Goal: Task Accomplishment & Management: Complete application form

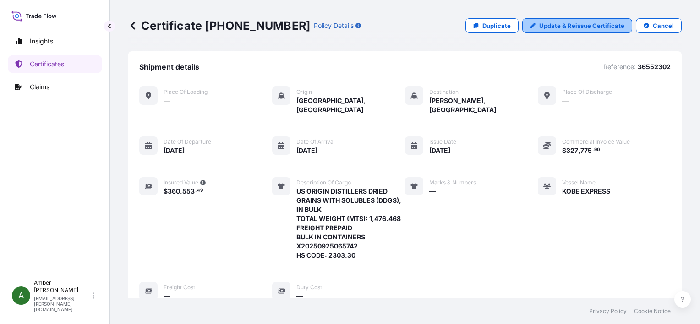
scroll to position [240, 0]
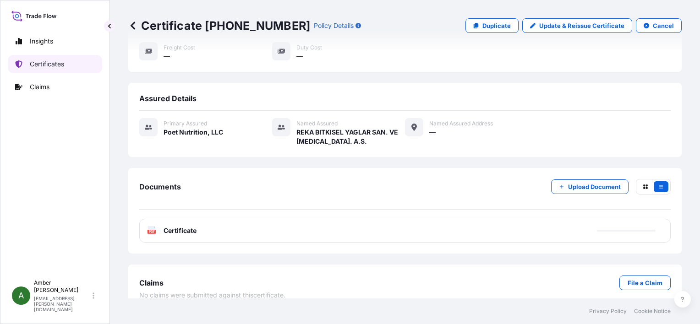
click at [52, 62] on p "Certificates" at bounding box center [47, 64] width 34 height 9
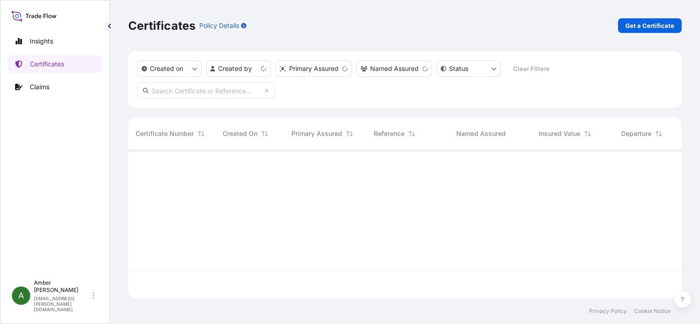
scroll to position [147, 546]
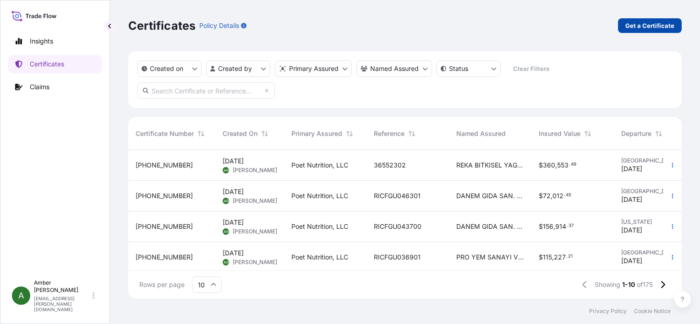
click at [630, 23] on p "Get a Certificate" at bounding box center [649, 25] width 49 height 9
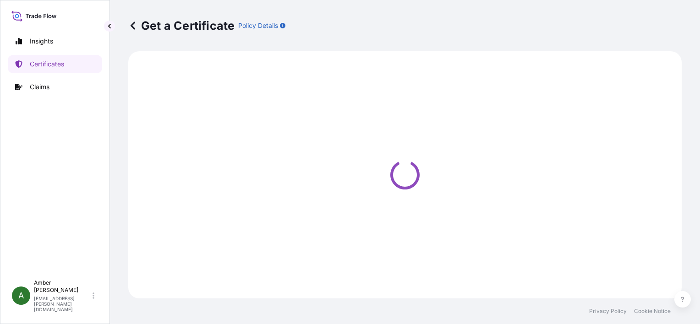
select select "Ocean Vessel"
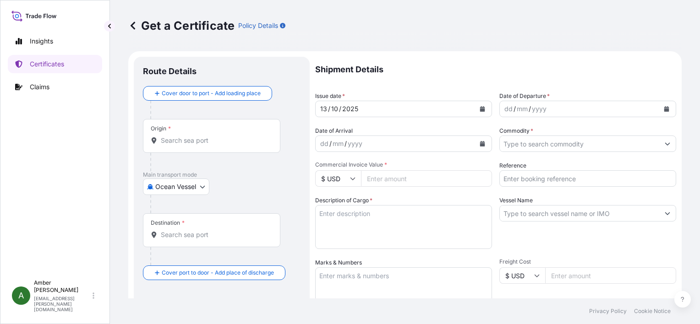
click at [362, 218] on textarea "Description of Cargo *" at bounding box center [403, 227] width 177 height 44
paste textarea "US ORIGIN DISTILLERS DRIED GRAINS WITH SOLUBLES (DDGS), IN BULK GOODS SHIPPED O…"
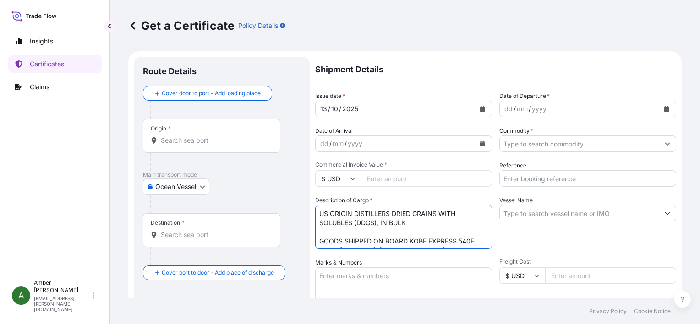
scroll to position [42, 0]
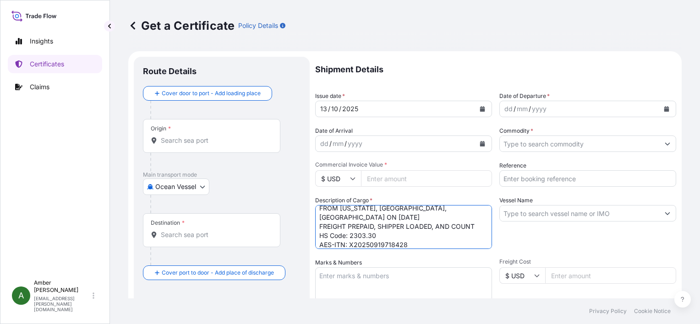
type textarea "US ORIGIN DISTILLERS DRIED GRAINS WITH SOLUBLES (DDGS), IN BULK GOODS SHIPPED O…"
click at [535, 179] on input "Reference" at bounding box center [587, 178] width 177 height 16
paste input "16101076"
type input "16101076"
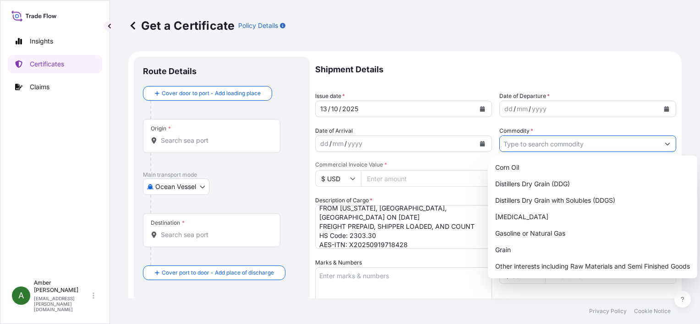
click at [542, 143] on input "Commodity *" at bounding box center [578, 144] width 159 height 16
click at [566, 195] on div "Distillers Dry Grain with Solubles (DDGS)" at bounding box center [592, 200] width 202 height 16
type input "Distillers Dry Grain with Solubles (DDGS)"
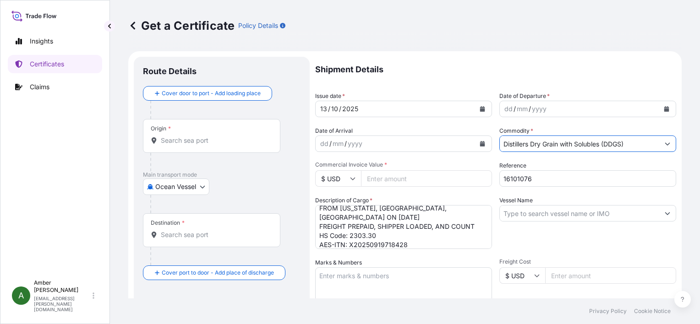
click at [663, 107] on icon "Calendar" at bounding box center [665, 108] width 5 height 5
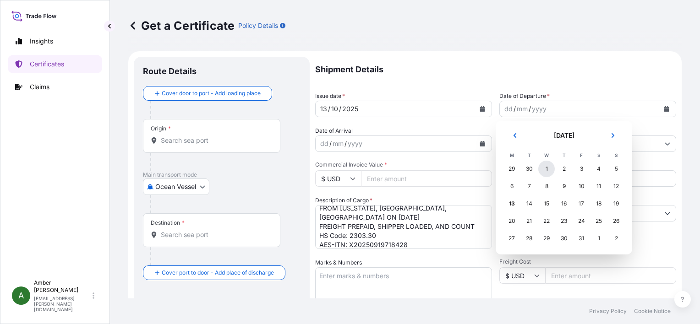
click at [548, 168] on div "1" at bounding box center [546, 169] width 16 height 16
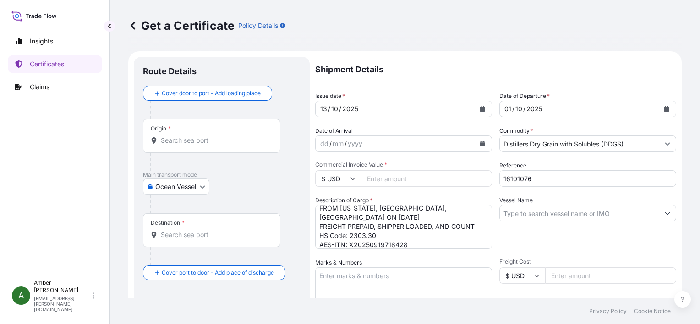
click at [537, 214] on input "Vessel Name" at bounding box center [578, 213] width 159 height 16
paste input "KOBE EXPRESS 540E"
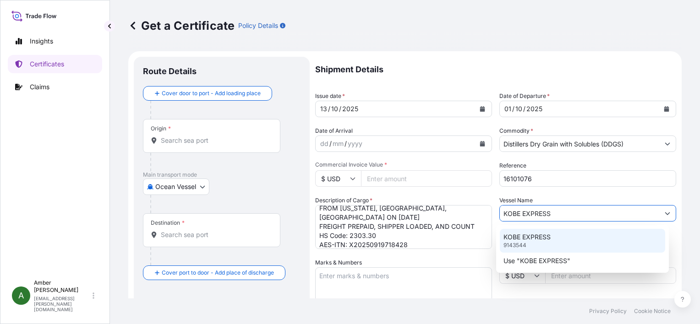
click at [533, 237] on p "KOBE EXPRESS" at bounding box center [526, 237] width 47 height 9
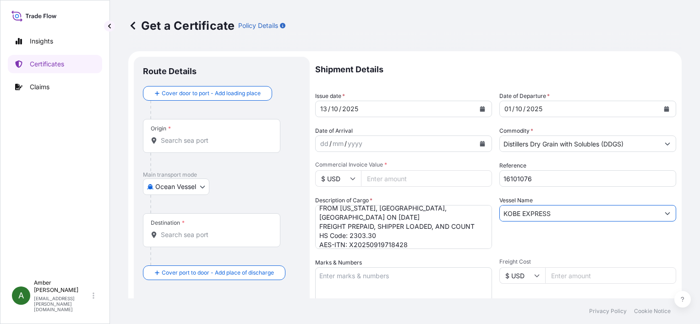
type input "KOBE EXPRESS"
click at [190, 142] on input "Origin *" at bounding box center [215, 140] width 108 height 9
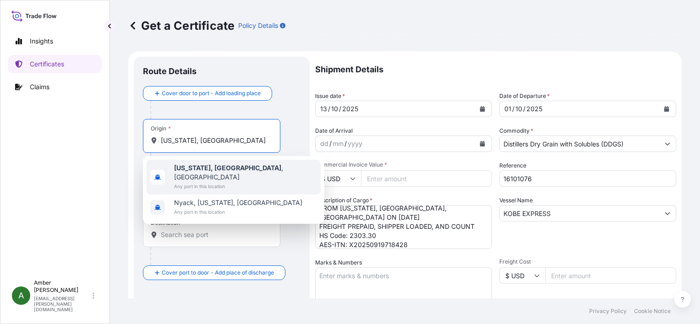
click at [190, 168] on b "[US_STATE], [GEOGRAPHIC_DATA]" at bounding box center [227, 168] width 107 height 8
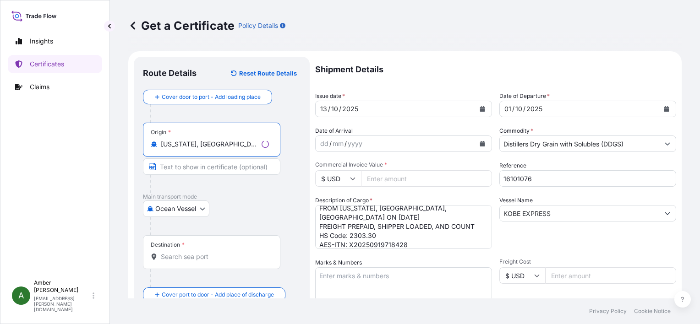
type input "[US_STATE], [GEOGRAPHIC_DATA], [GEOGRAPHIC_DATA]"
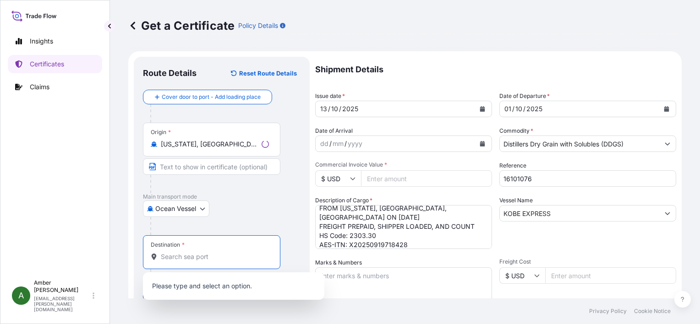
click at [180, 258] on input "Destination *" at bounding box center [215, 256] width 108 height 9
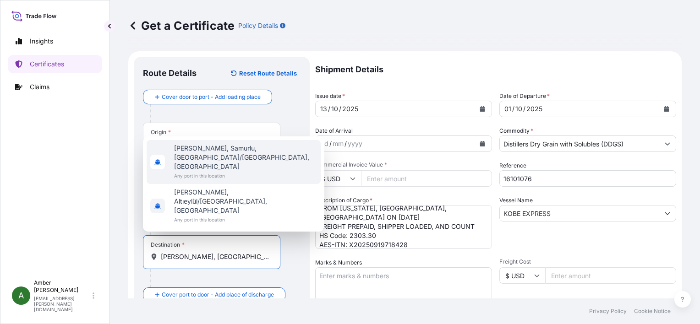
click at [202, 171] on span "[PERSON_NAME], Samurlu, [GEOGRAPHIC_DATA]/[GEOGRAPHIC_DATA], [GEOGRAPHIC_DATA]" at bounding box center [245, 157] width 143 height 27
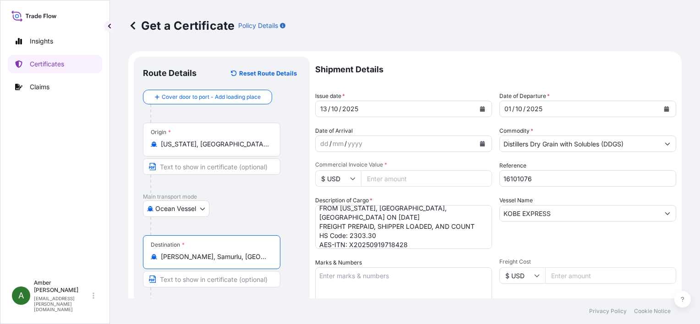
type input "[PERSON_NAME], Samurlu, [GEOGRAPHIC_DATA]/[GEOGRAPHIC_DATA], [GEOGRAPHIC_DATA]"
click at [250, 208] on div "Ocean Vessel Air Ocean Vessel Ocean Vessel - On Deck Rail Road" at bounding box center [221, 209] width 157 height 16
click at [480, 143] on icon "Calendar" at bounding box center [482, 143] width 5 height 5
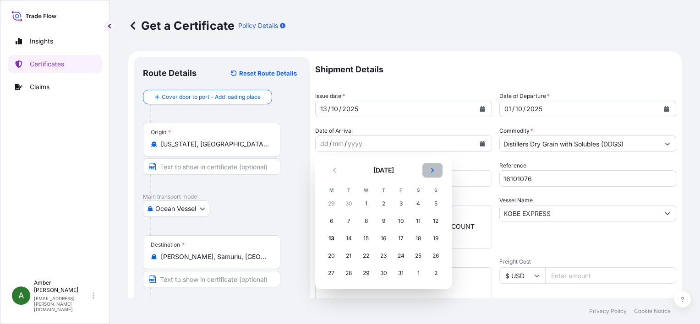
click at [432, 168] on icon "Next" at bounding box center [431, 170] width 5 height 5
click at [328, 221] on div "3" at bounding box center [331, 221] width 16 height 16
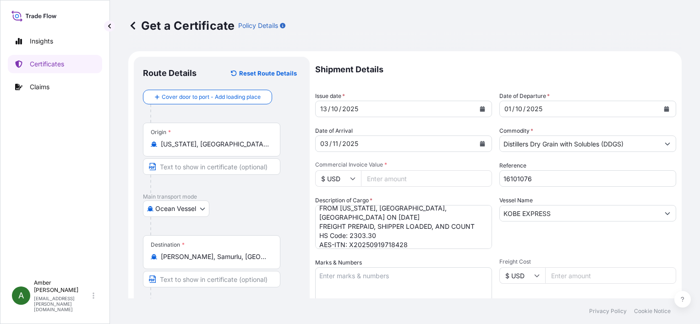
click at [394, 181] on input "Commercial Invoice Value *" at bounding box center [426, 178] width 131 height 16
paste input "340232.98"
type input "340232.98"
click at [456, 256] on div "Shipment Details Issue date * [DATE] Date of Departure * [DATE] Date of Arrival…" at bounding box center [495, 275] width 361 height 436
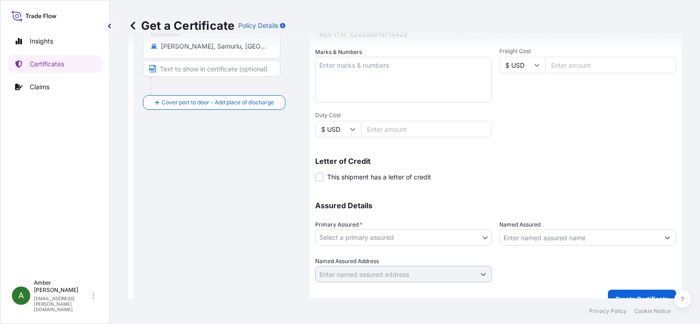
scroll to position [225, 0]
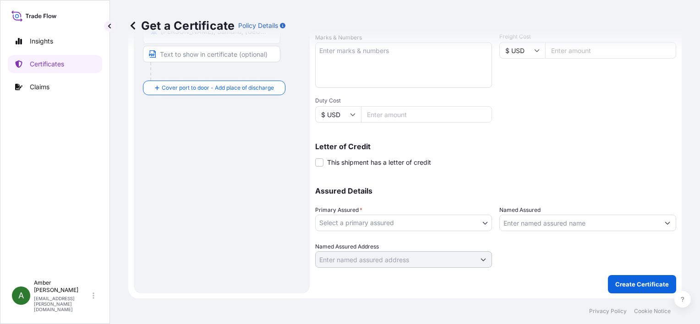
click at [418, 216] on body "Insights Certificates Claims A [PERSON_NAME] [PERSON_NAME][EMAIL_ADDRESS][PERSO…" at bounding box center [350, 162] width 700 height 324
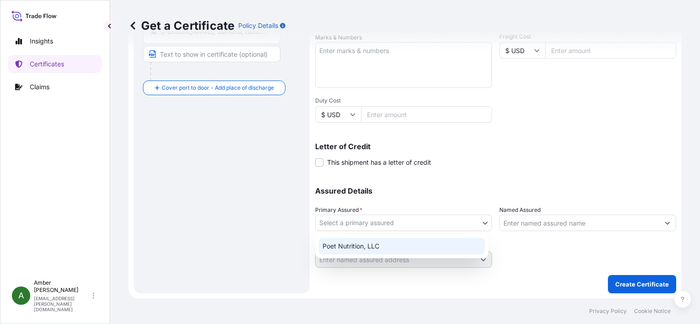
click at [385, 245] on div "Poet Nutrition, LLC" at bounding box center [402, 246] width 166 height 16
select select "31546"
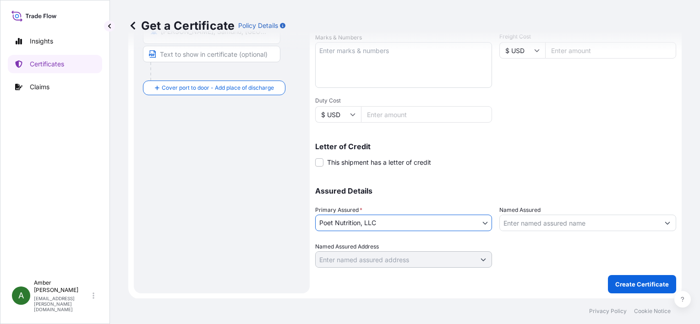
click at [543, 222] on input "Named Assured" at bounding box center [578, 223] width 159 height 16
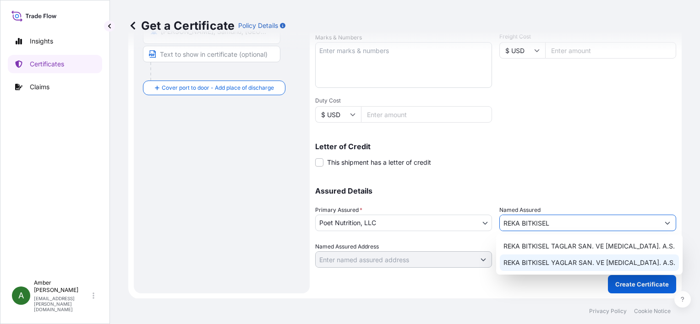
click at [553, 264] on span "REKA BITKISEL YAGLAR SAN. VE [MEDICAL_DATA]. A.S." at bounding box center [589, 262] width 172 height 9
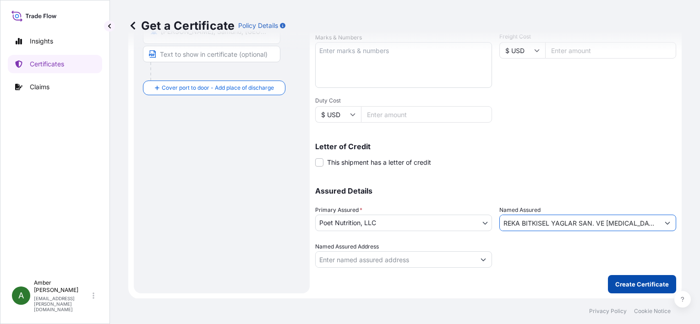
type input "REKA BITKISEL YAGLAR SAN. VE [MEDICAL_DATA]. A.S."
click at [635, 282] on p "Create Certificate" at bounding box center [642, 284] width 54 height 9
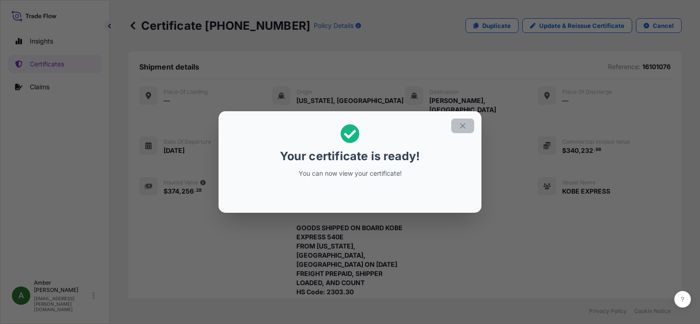
click at [459, 127] on icon "button" at bounding box center [462, 126] width 8 height 8
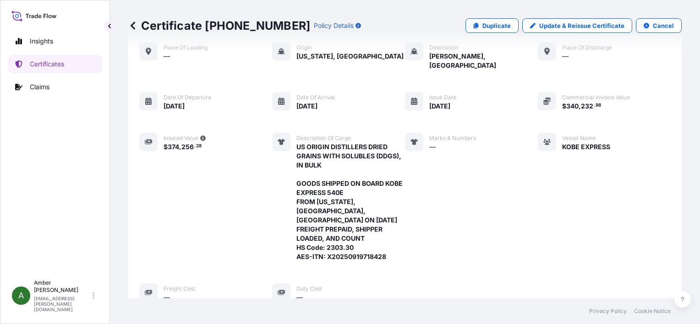
scroll to position [277, 0]
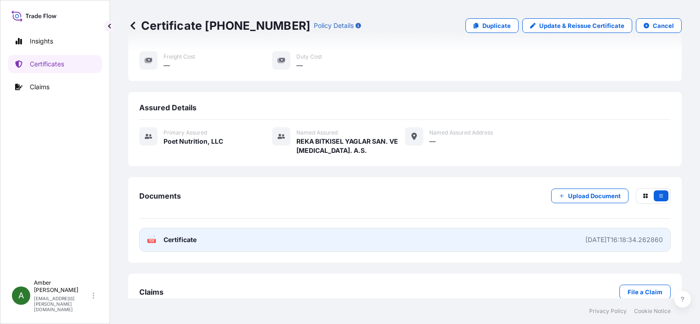
click at [152, 235] on g "PDF" at bounding box center [151, 239] width 8 height 9
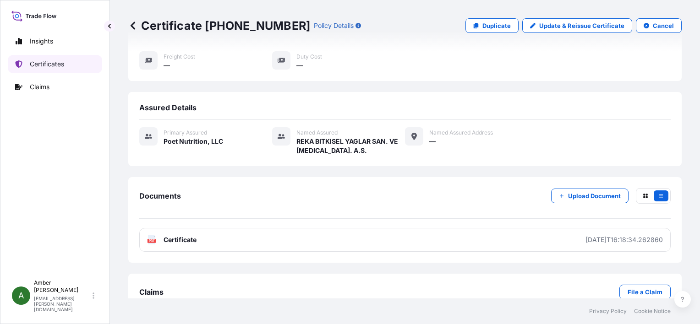
click at [56, 63] on p "Certificates" at bounding box center [47, 64] width 34 height 9
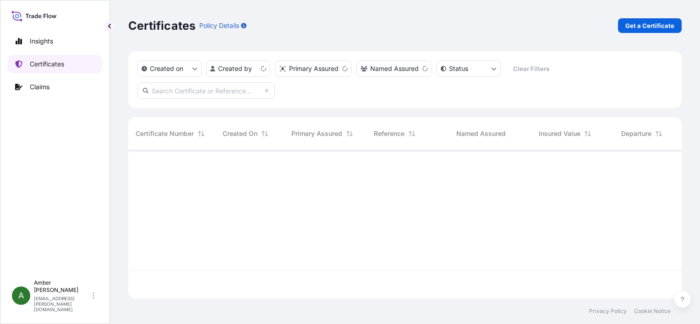
scroll to position [147, 546]
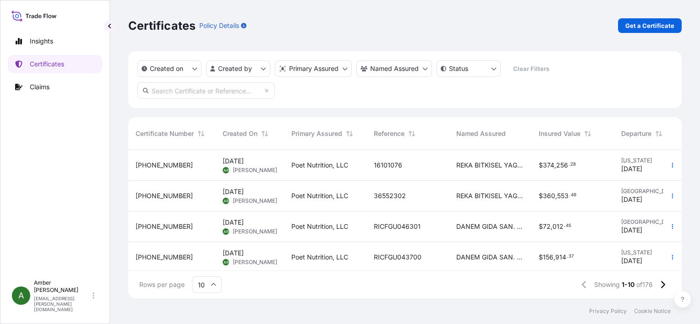
click at [194, 92] on input "text" at bounding box center [205, 90] width 137 height 16
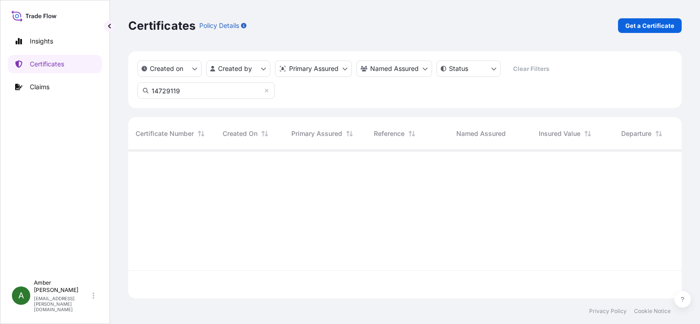
type input "14729119"
click at [266, 88] on icon at bounding box center [266, 90] width 5 height 5
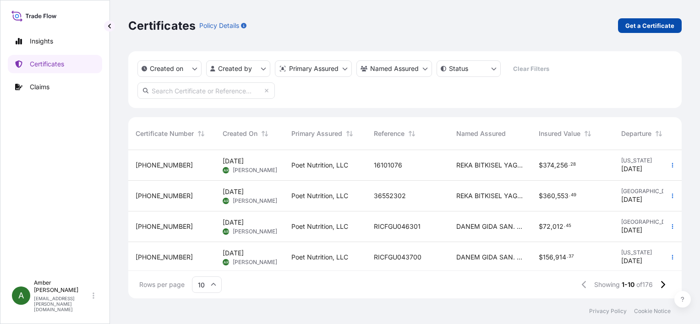
click at [631, 23] on p "Get a Certificate" at bounding box center [649, 25] width 49 height 9
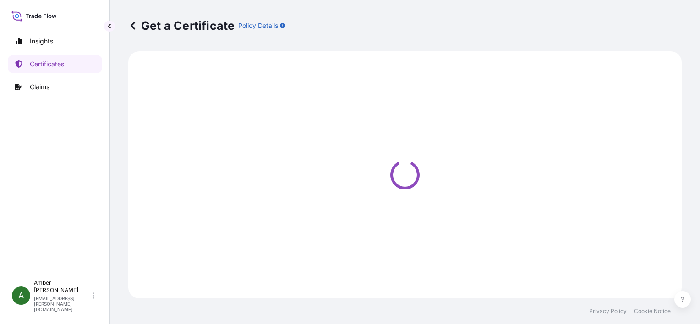
select select "Ocean Vessel"
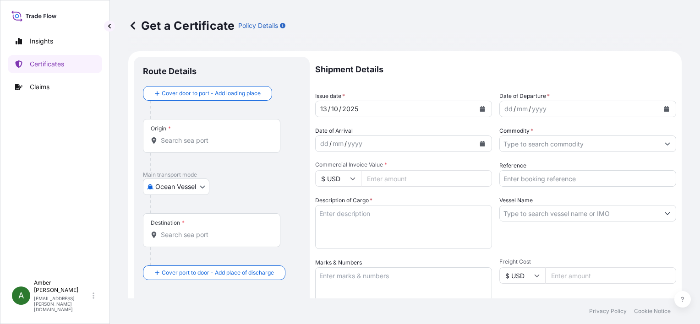
click at [362, 222] on textarea "Description of Cargo *" at bounding box center [403, 227] width 177 height 44
paste textarea "US ORIGIN DISTILLERS DRIED GRAINS WITH SOLUBLES (DDGS) , IN BULK GOODS SHIPPED …"
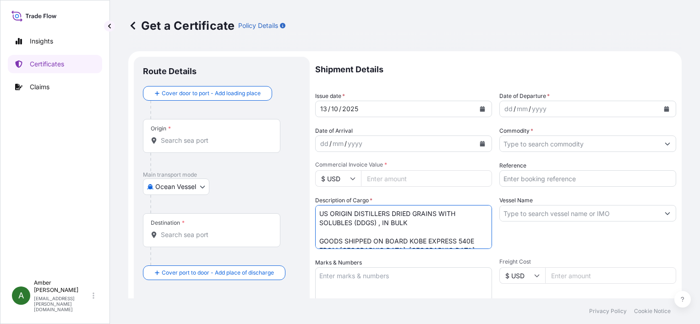
scroll to position [42, 0]
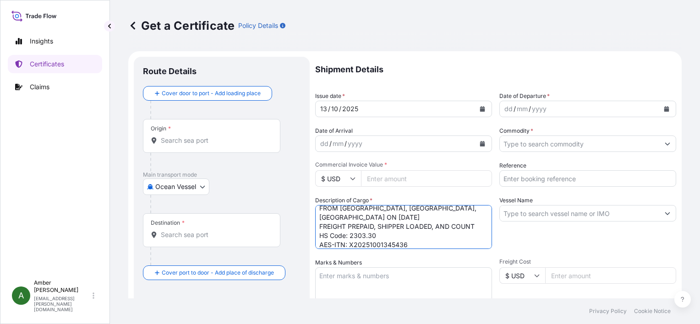
type textarea "US ORIGIN DISTILLERS DRIED GRAINS WITH SOLUBLES (DDGS) , IN BULK GOODS SHIPPED …"
click at [418, 180] on input "Commercial Invoice Value *" at bounding box center [426, 178] width 131 height 16
paste input "40296.26"
type input "40296.26"
click at [664, 110] on icon "Calendar" at bounding box center [666, 108] width 5 height 5
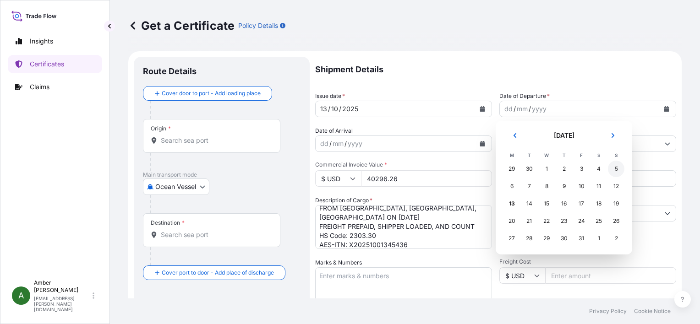
click at [614, 170] on div "5" at bounding box center [616, 169] width 16 height 16
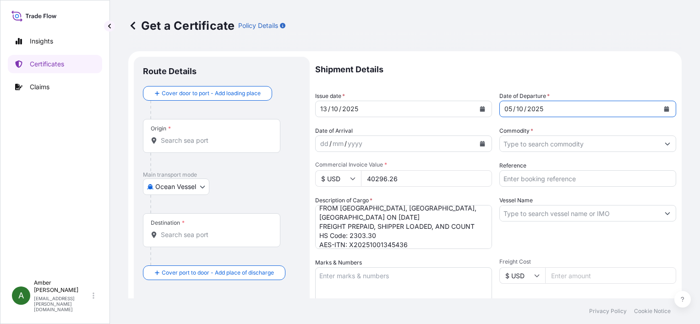
click at [175, 141] on input "Origin *" at bounding box center [215, 140] width 108 height 9
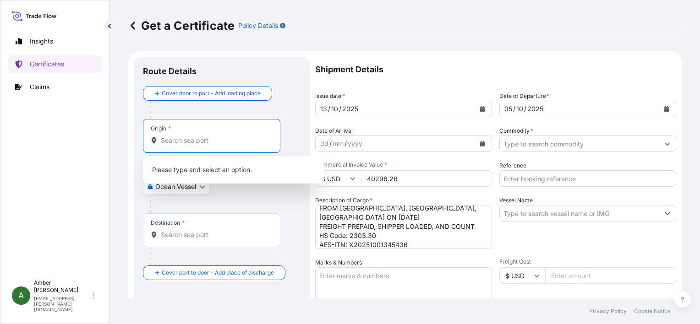
type input "K"
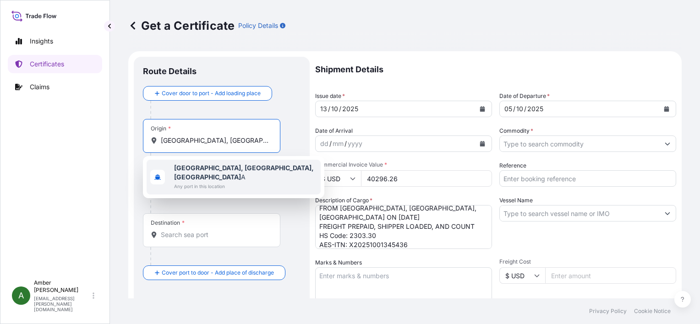
click at [238, 161] on div "[GEOGRAPHIC_DATA], [GEOGRAPHIC_DATA], [GEOGRAPHIC_DATA] A Any port in this loca…" at bounding box center [234, 177] width 174 height 35
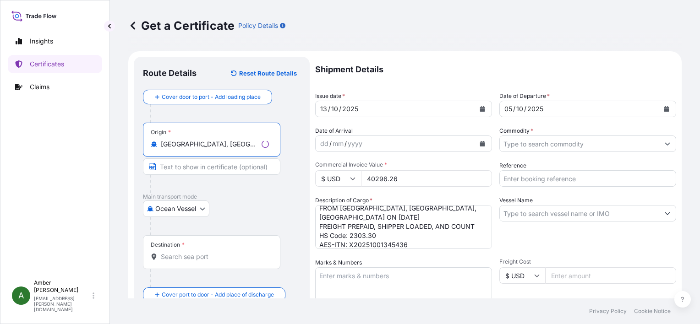
type input "[GEOGRAPHIC_DATA], [GEOGRAPHIC_DATA], [GEOGRAPHIC_DATA]"
click at [196, 257] on input "Destination *" at bounding box center [215, 256] width 108 height 9
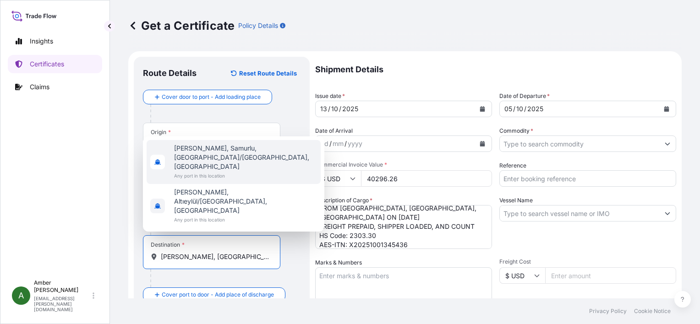
click at [212, 171] on span "[PERSON_NAME], Samurlu, [GEOGRAPHIC_DATA]/[GEOGRAPHIC_DATA], [GEOGRAPHIC_DATA]" at bounding box center [245, 157] width 143 height 27
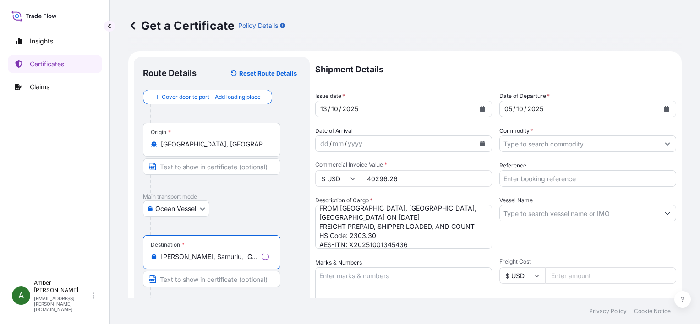
type input "[PERSON_NAME], Samurlu, [GEOGRAPHIC_DATA]/[GEOGRAPHIC_DATA], [GEOGRAPHIC_DATA]"
click at [266, 215] on div "Ocean Vessel Air Ocean Vessel Ocean Vessel - On Deck Rail Road" at bounding box center [221, 209] width 157 height 16
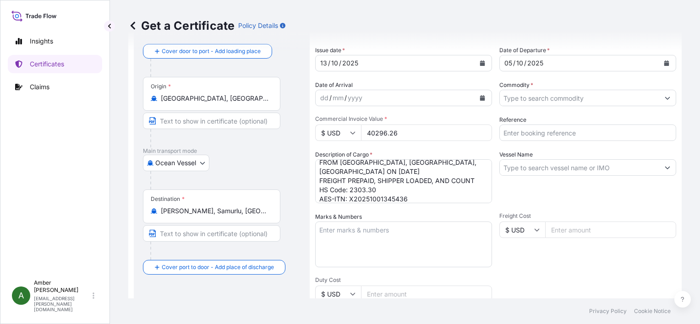
click at [568, 165] on input "Vessel Name" at bounding box center [578, 167] width 159 height 16
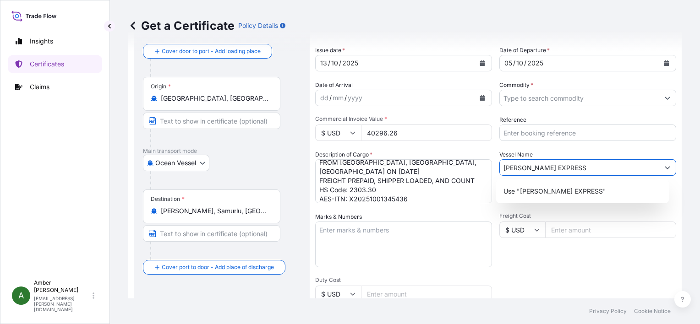
click at [507, 166] on input "[PERSON_NAME] EXPRESS" at bounding box center [578, 167] width 159 height 16
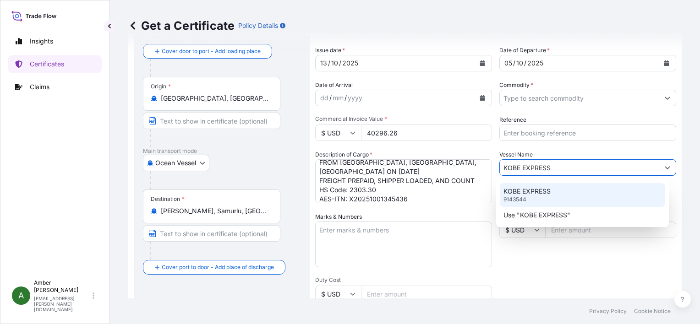
click at [535, 195] on p "KOBE EXPRESS" at bounding box center [526, 191] width 47 height 9
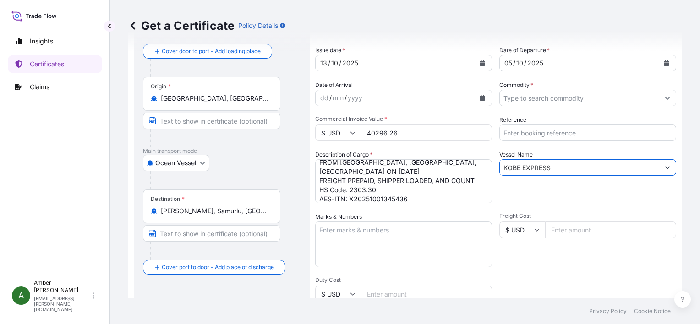
type input "KOBE EXPRESS"
click at [557, 132] on input "Reference" at bounding box center [587, 133] width 177 height 16
paste input "14729119"
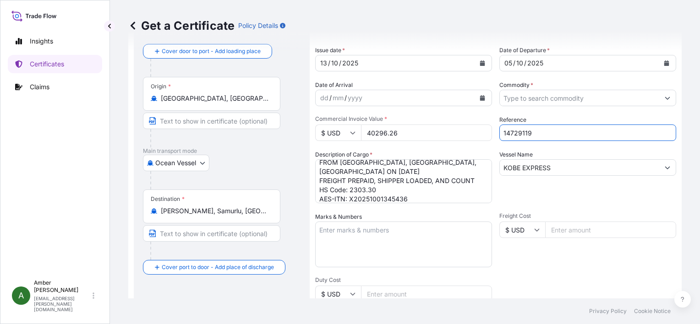
type input "14729119"
click at [560, 97] on input "Commodity *" at bounding box center [578, 98] width 159 height 16
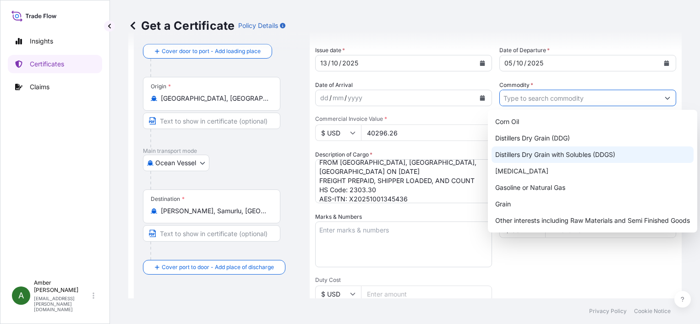
click at [569, 151] on div "Distillers Dry Grain with Solubles (DDGS)" at bounding box center [592, 155] width 202 height 16
type input "Distillers Dry Grain with Solubles (DDGS)"
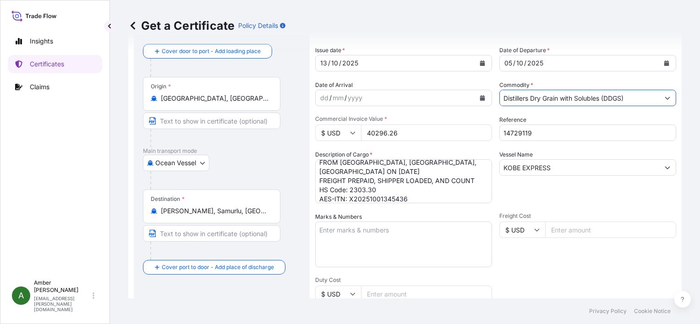
click at [479, 101] on button "Calendar" at bounding box center [482, 98] width 15 height 15
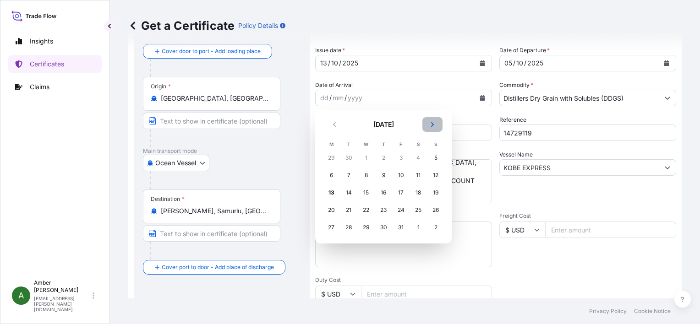
click at [432, 124] on icon "Next" at bounding box center [432, 124] width 3 height 5
click at [331, 176] on div "3" at bounding box center [331, 175] width 16 height 16
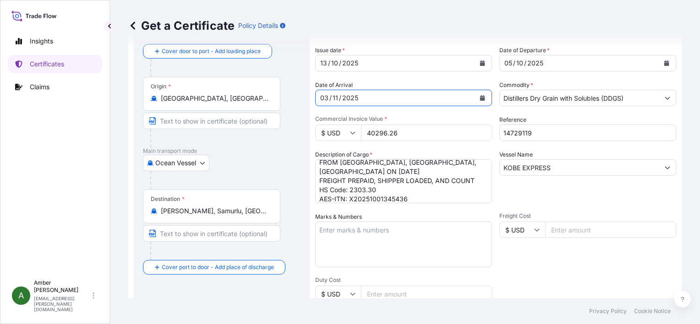
click at [545, 193] on div "Vessel Name KOBE EXPRESS" at bounding box center [587, 176] width 177 height 53
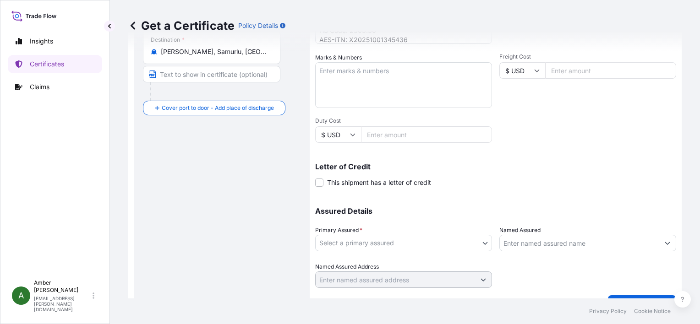
scroll to position [225, 0]
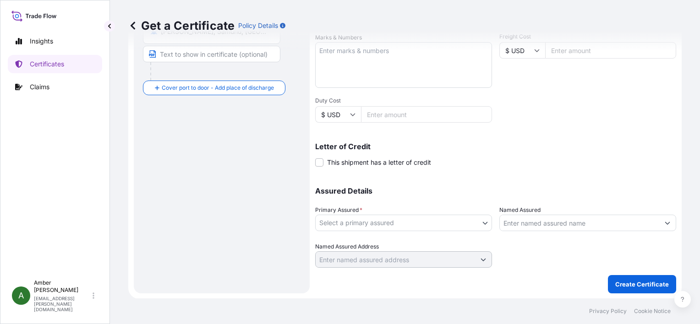
click at [429, 224] on body "Insights Certificates Claims A [PERSON_NAME] [PERSON_NAME][EMAIL_ADDRESS][PERSO…" at bounding box center [350, 162] width 700 height 324
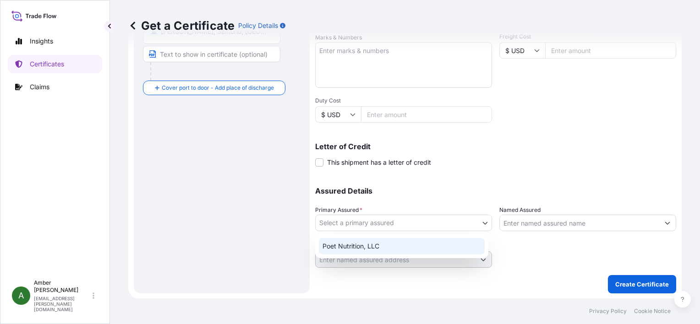
click at [383, 249] on div "Poet Nutrition, LLC" at bounding box center [402, 246] width 166 height 16
select select "31546"
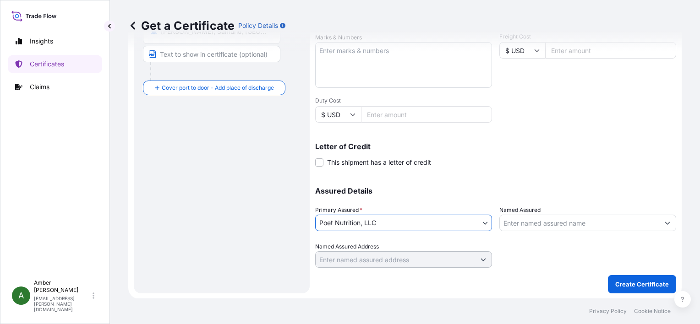
click at [555, 223] on input "Named Assured" at bounding box center [578, 223] width 159 height 16
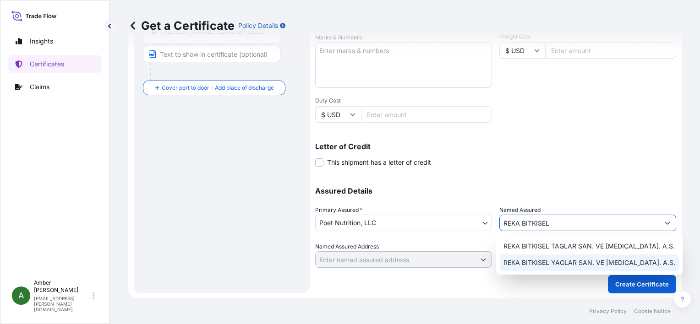
click at [553, 264] on span "REKA BITKISEL YAGLAR SAN. VE [MEDICAL_DATA]. A.S." at bounding box center [589, 262] width 172 height 9
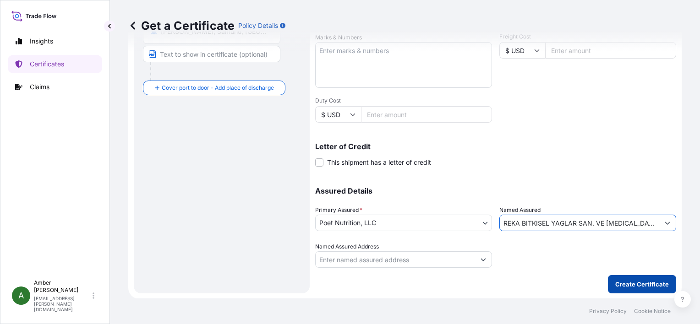
type input "REKA BITKISEL YAGLAR SAN. VE [MEDICAL_DATA]. A.S."
click at [635, 281] on p "Create Certificate" at bounding box center [642, 284] width 54 height 9
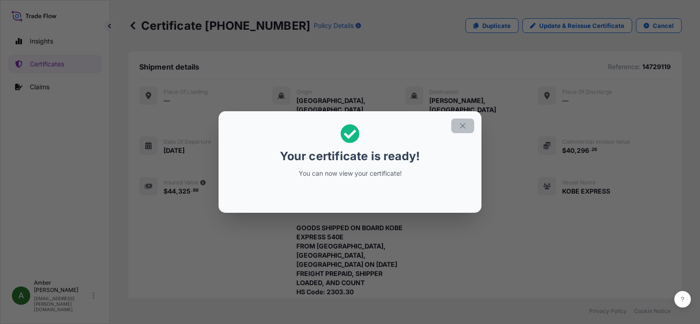
click at [461, 125] on icon "button" at bounding box center [462, 126] width 8 height 8
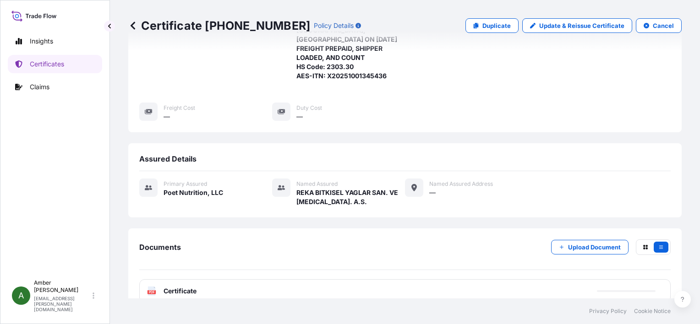
scroll to position [277, 0]
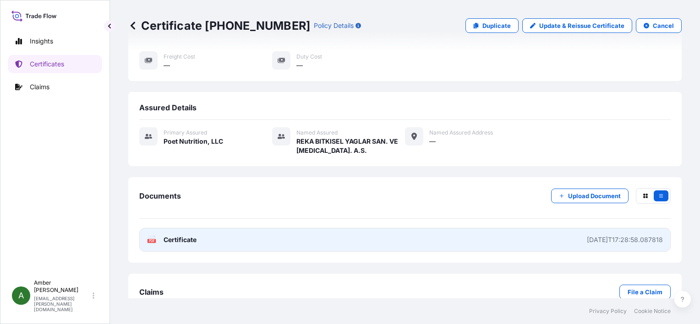
click at [151, 239] on text "PDF" at bounding box center [152, 240] width 6 height 3
